Goal: Transaction & Acquisition: Purchase product/service

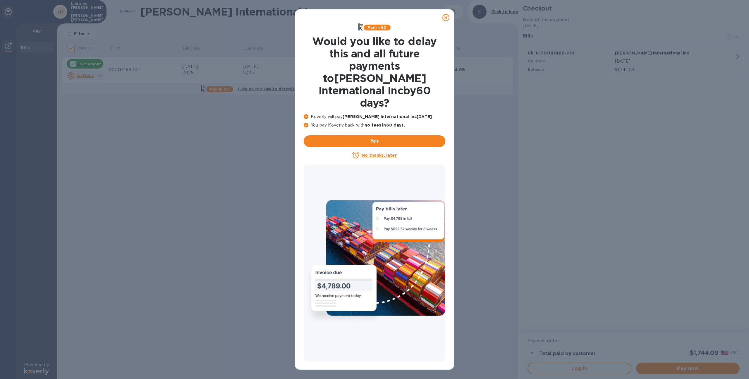
click at [445, 17] on icon at bounding box center [445, 17] width 7 height 7
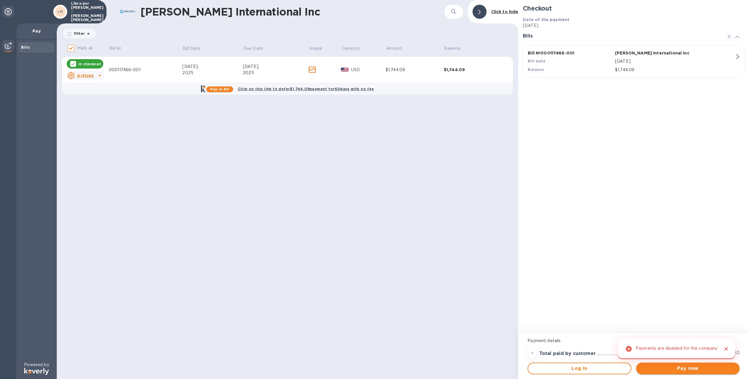
click at [674, 370] on span "Pay now" at bounding box center [688, 368] width 94 height 7
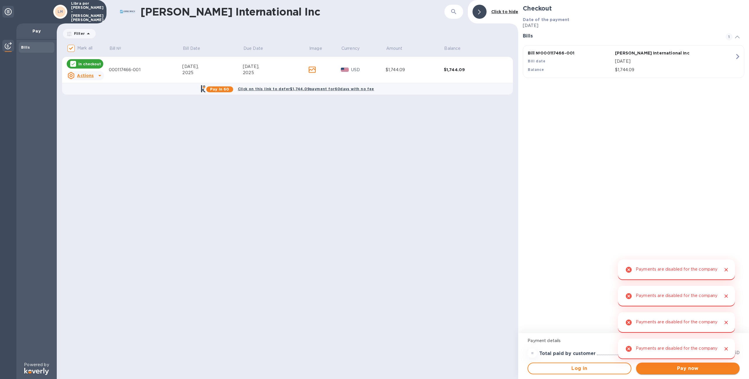
click at [674, 370] on span "Pay now" at bounding box center [688, 368] width 94 height 7
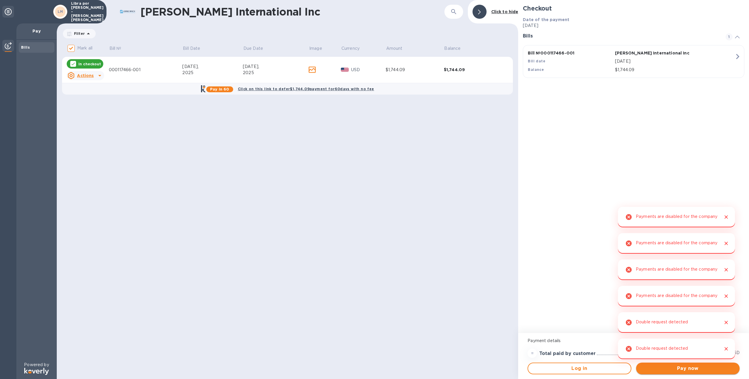
click at [674, 370] on span "Pay now" at bounding box center [688, 368] width 94 height 7
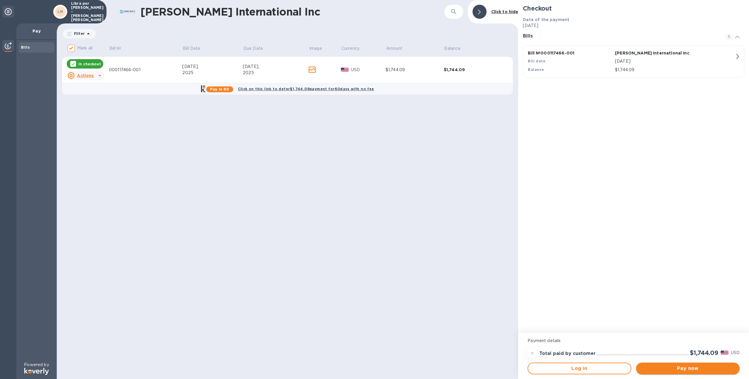
click at [707, 365] on span "Pay now" at bounding box center [688, 368] width 94 height 7
click at [282, 71] on div "2025" at bounding box center [276, 73] width 66 height 6
